Goal: Navigation & Orientation: Find specific page/section

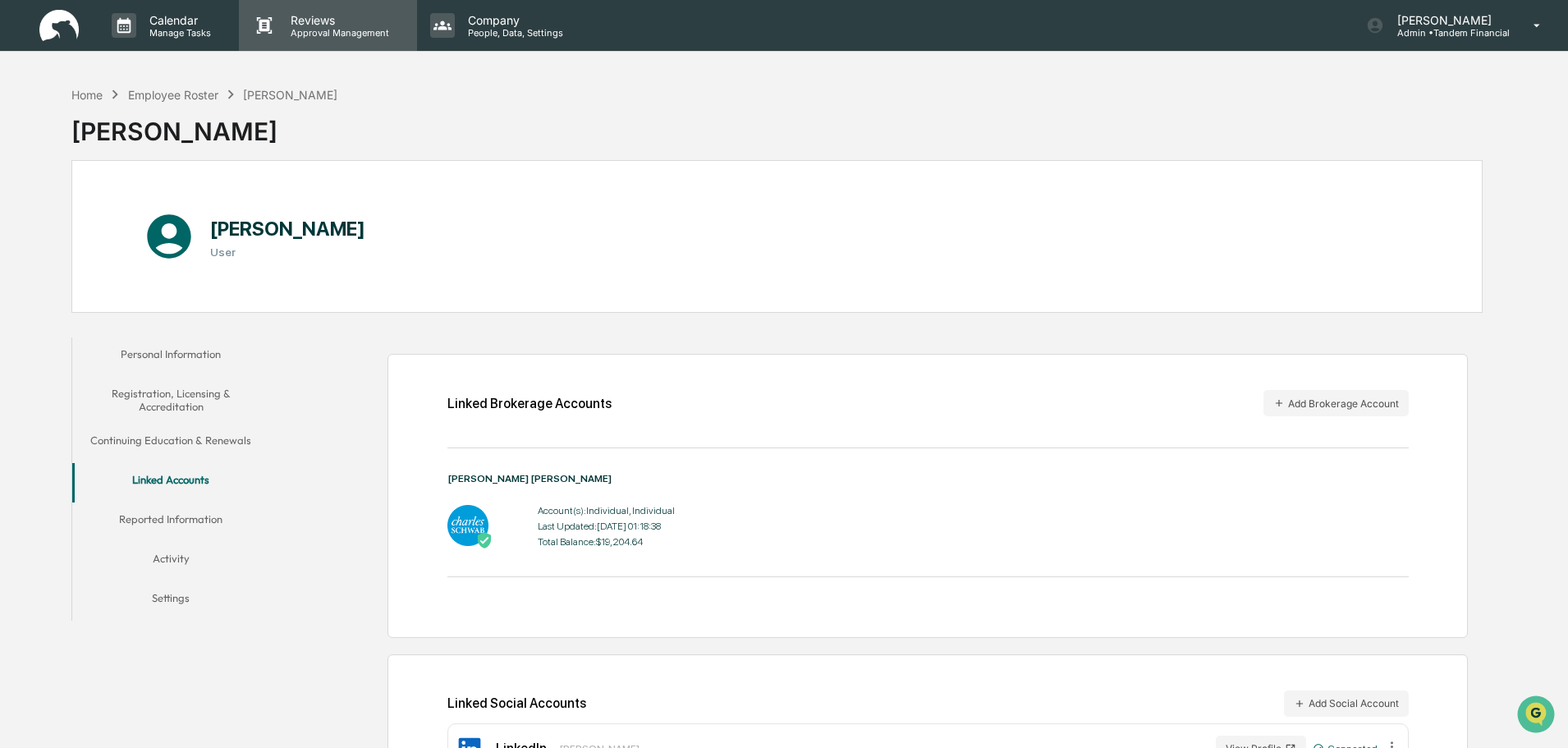
click at [317, 16] on p "Reviews" at bounding box center [337, 20] width 119 height 14
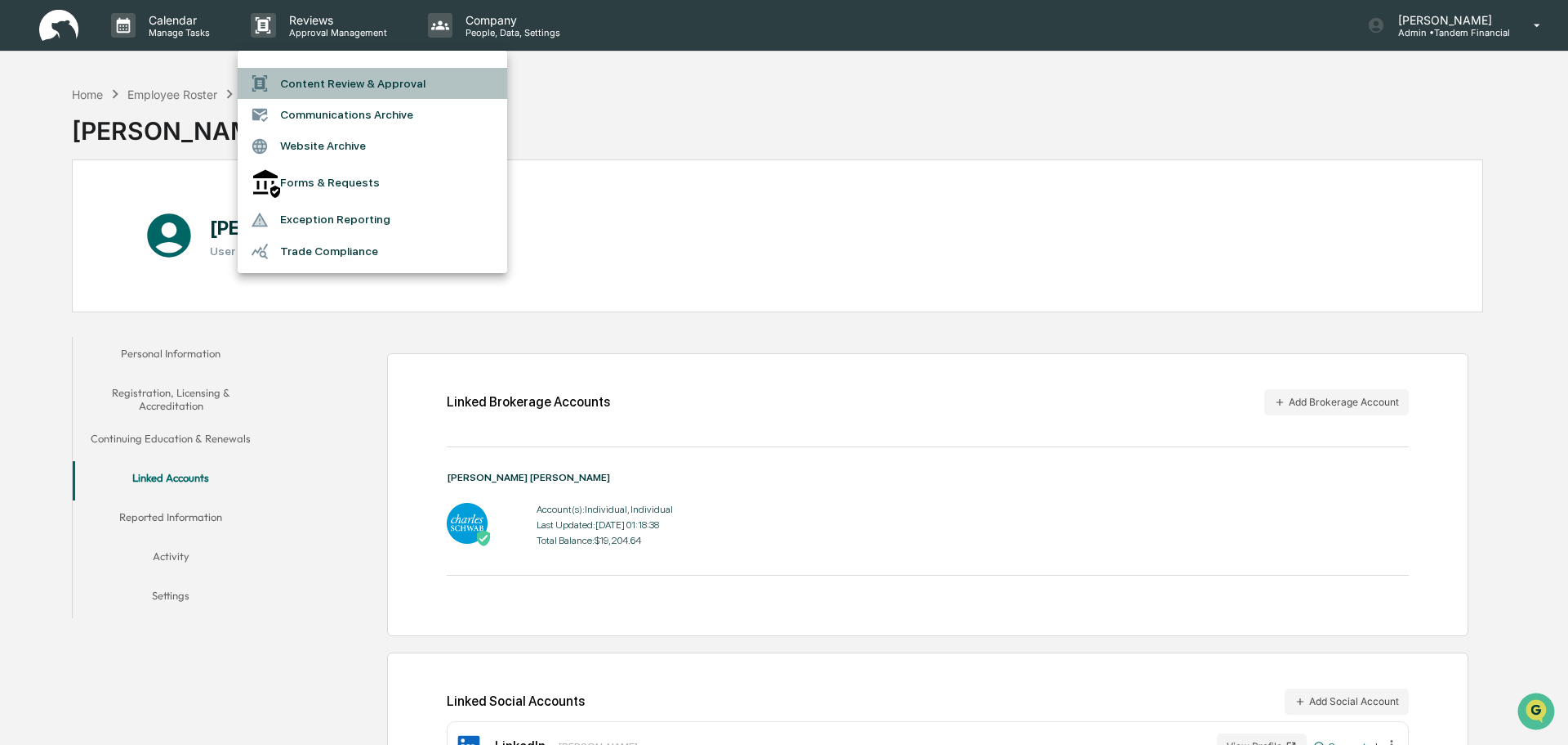
click at [359, 82] on li "Content Review & Approval" at bounding box center [372, 83] width 270 height 31
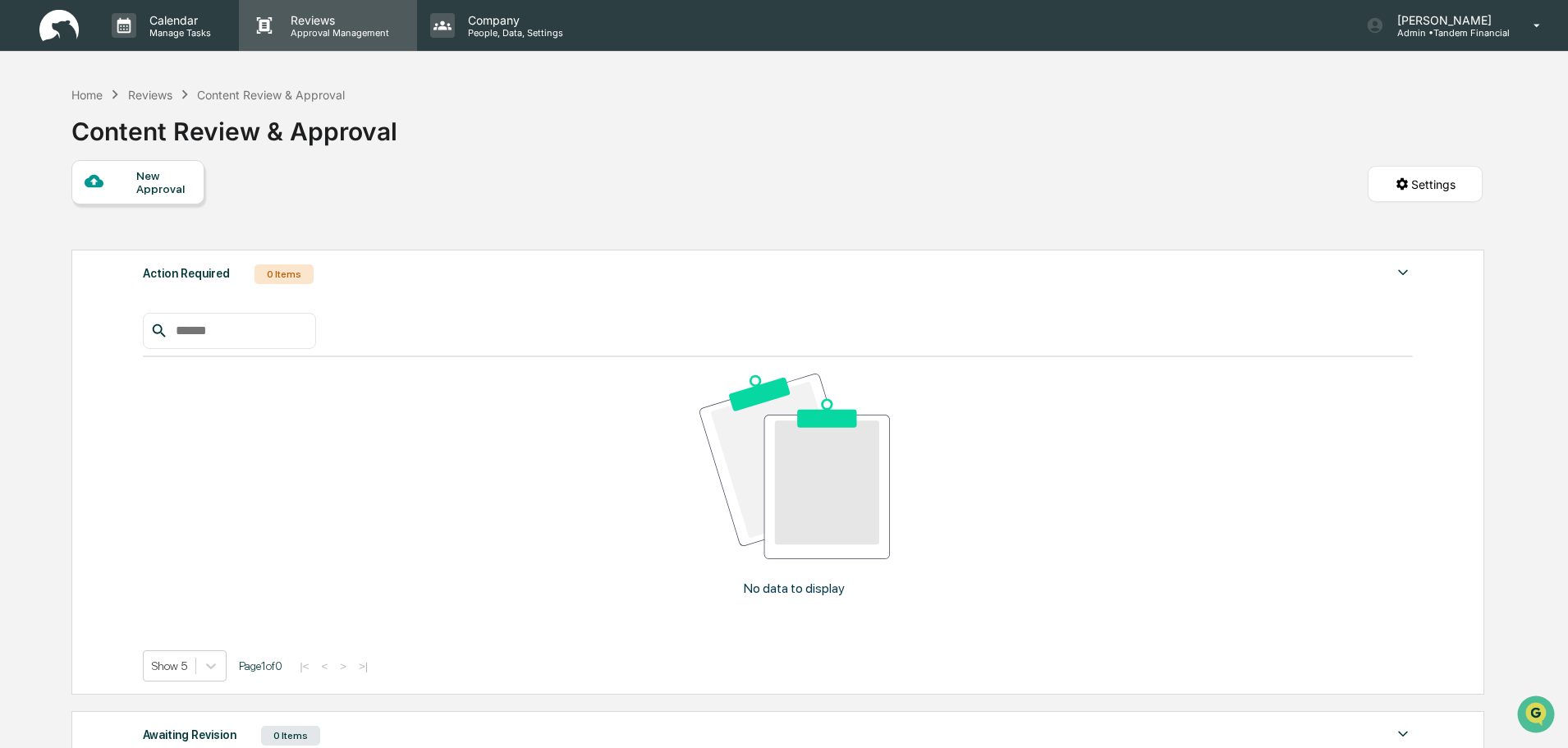
click at [315, 22] on p "Reviews" at bounding box center [337, 20] width 119 height 14
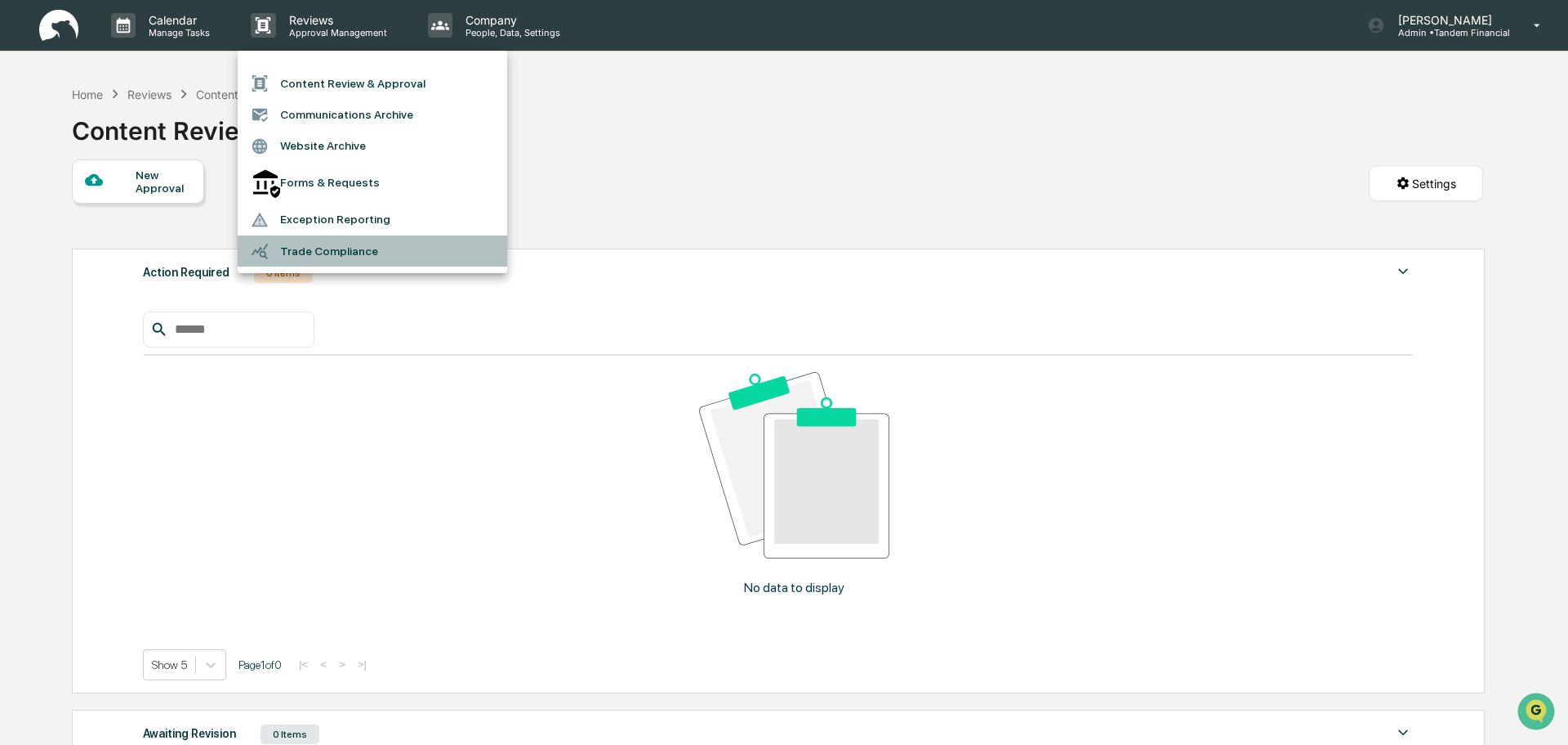
click at [309, 235] on li "Trade Compliance" at bounding box center [372, 251] width 270 height 31
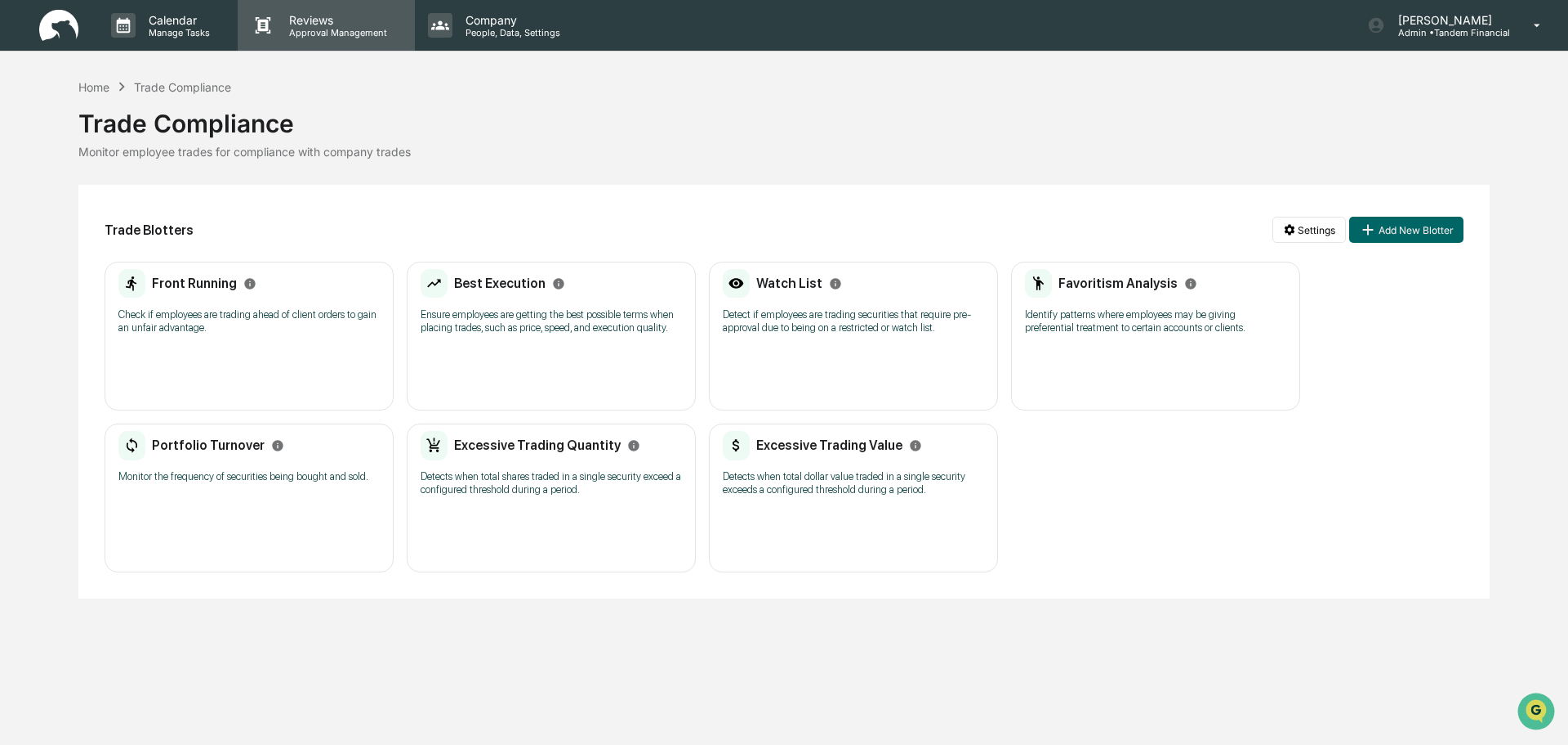
click at [314, 23] on p "Reviews" at bounding box center [335, 20] width 119 height 14
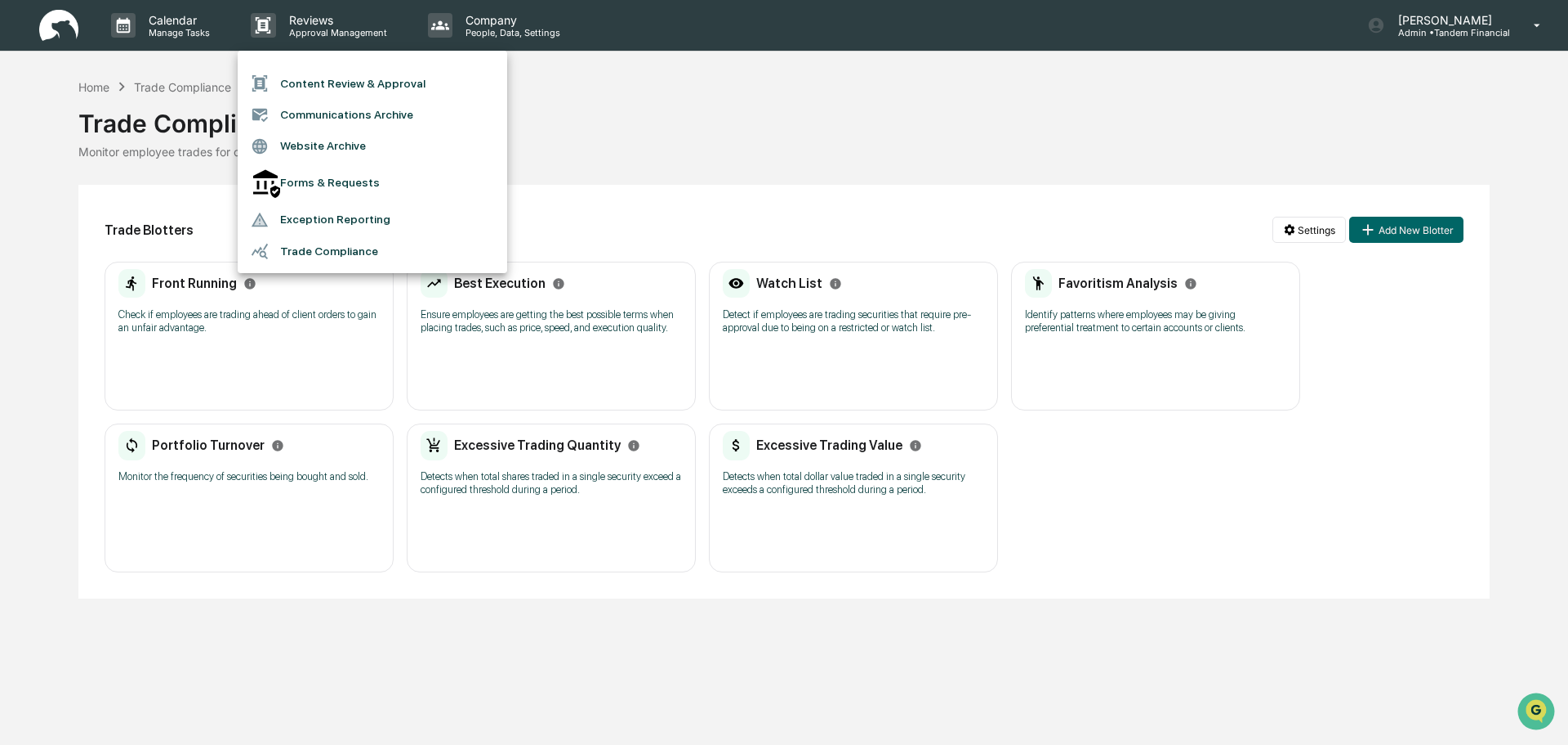
click at [482, 21] on div at bounding box center [784, 372] width 1568 height 745
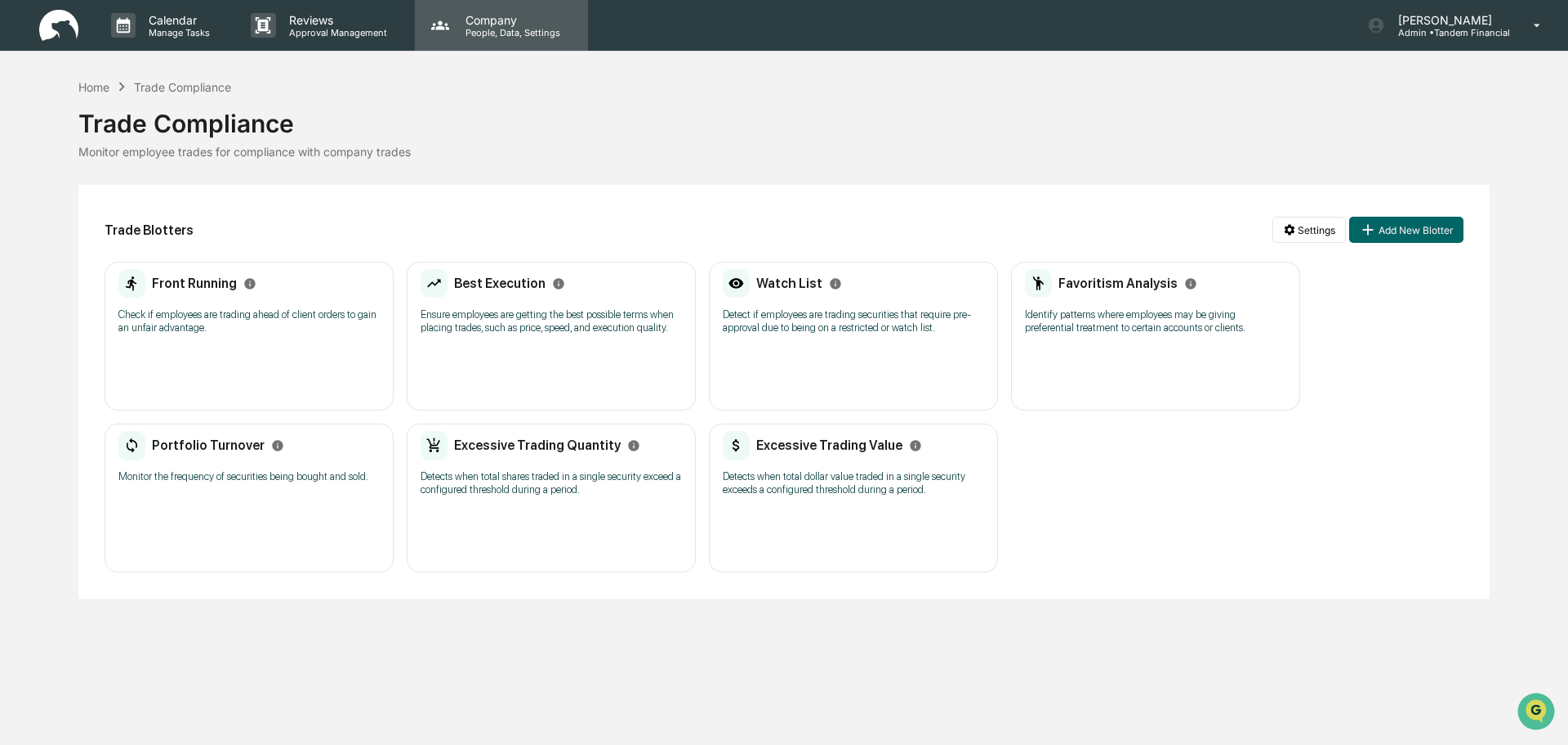
click at [494, 15] on p "Company" at bounding box center [511, 20] width 116 height 14
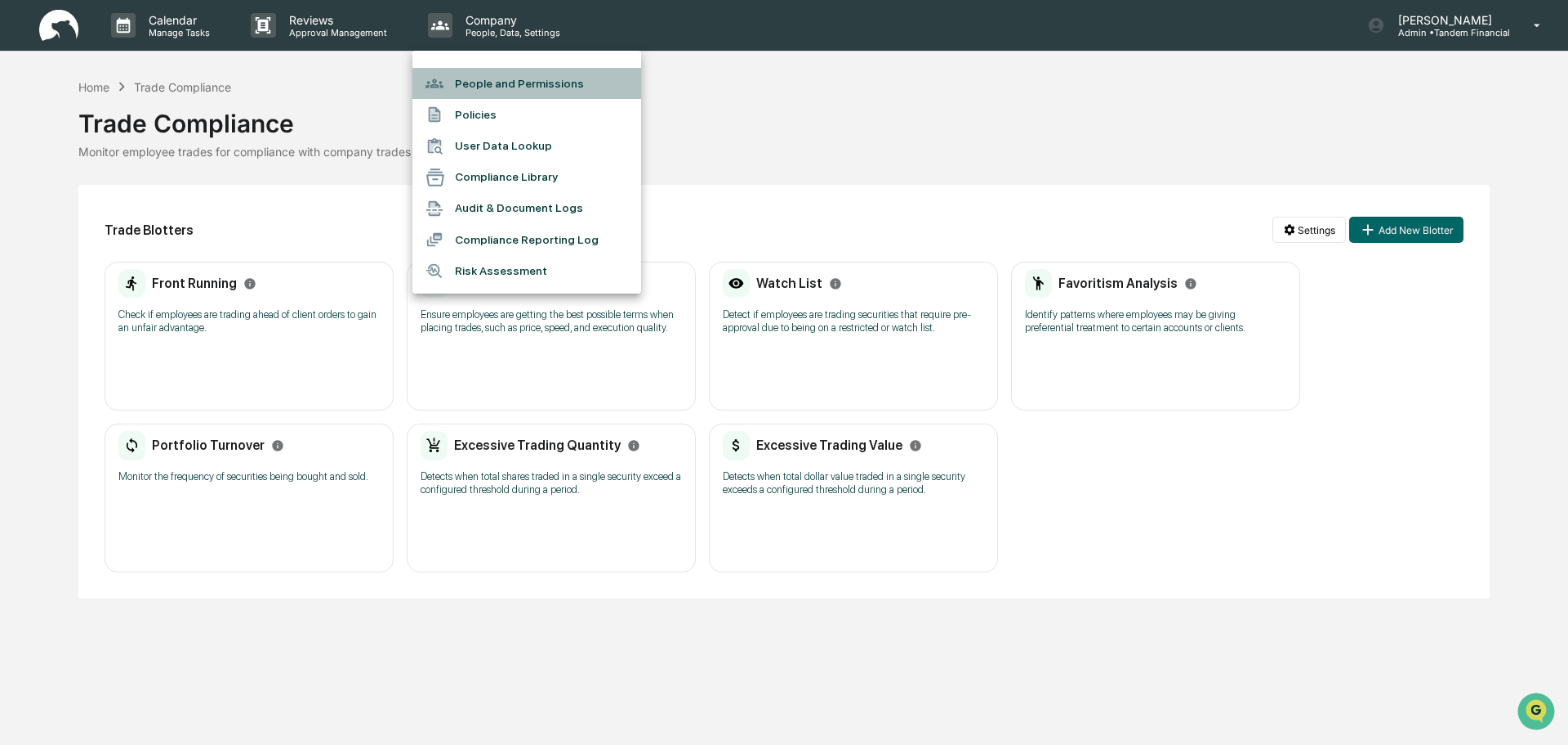
click at [478, 77] on li "People and Permissions" at bounding box center [527, 83] width 229 height 31
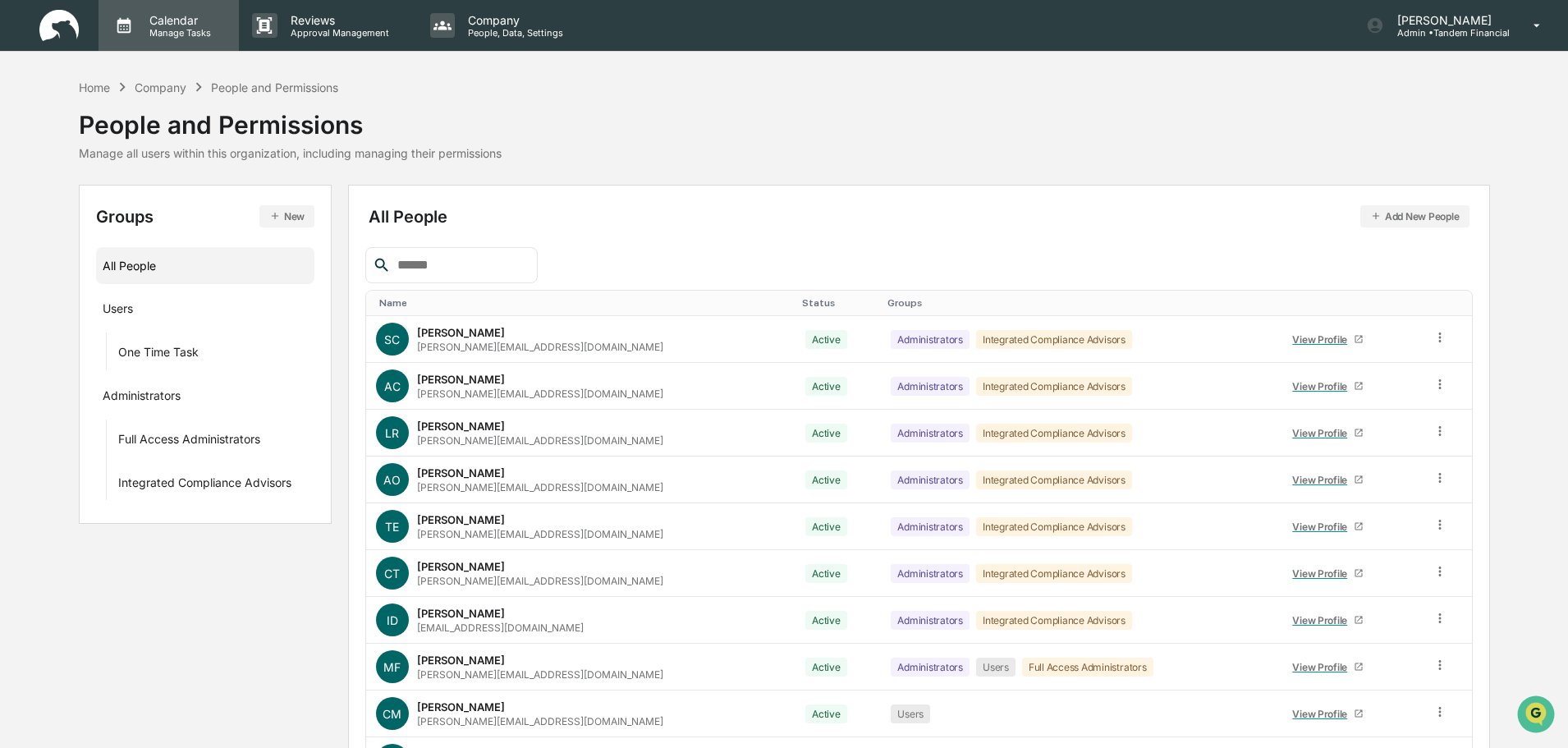
click at [172, 18] on p "Calendar" at bounding box center [177, 20] width 83 height 14
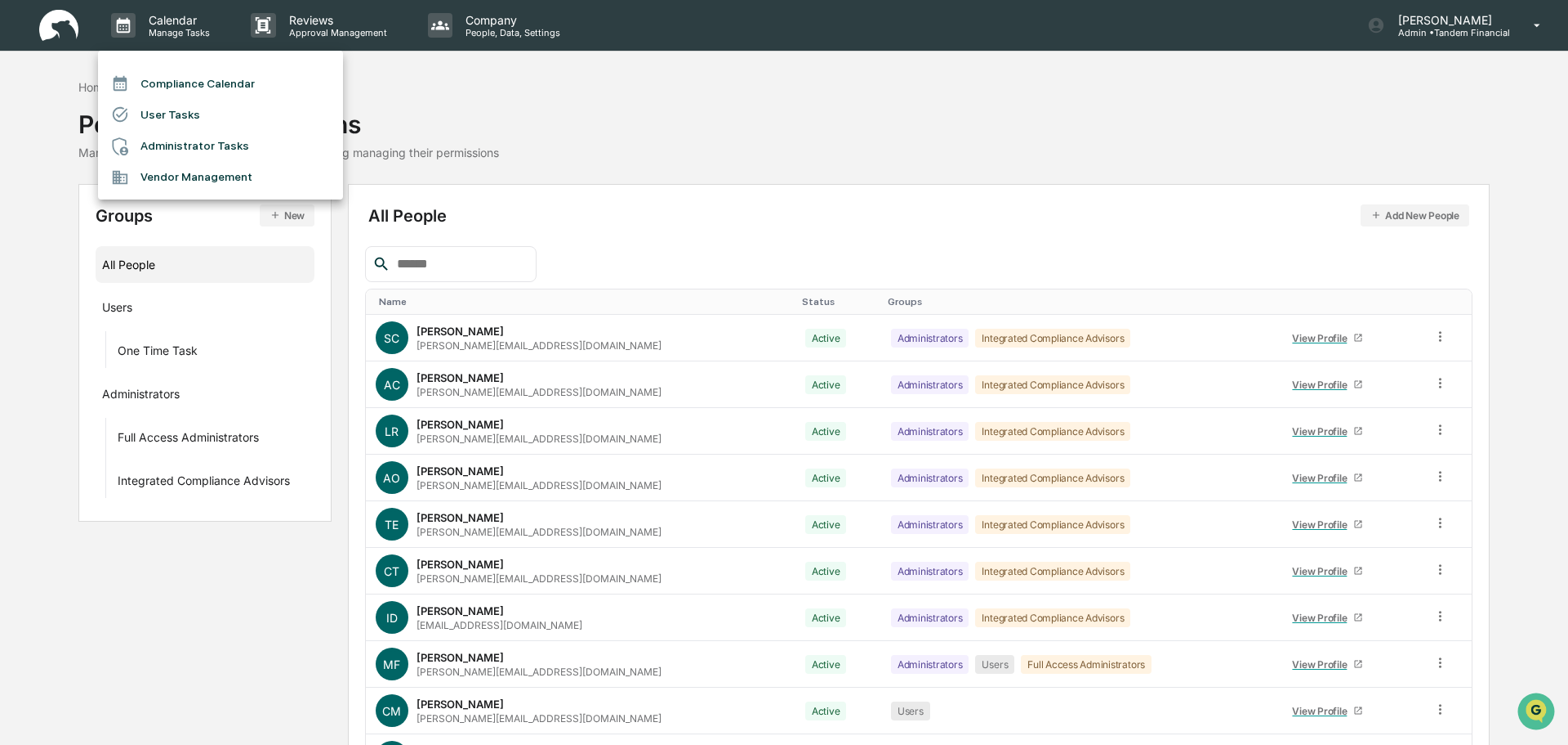
drag, startPoint x: 411, startPoint y: 81, endPoint x: 403, endPoint y: 75, distance: 10.0
click at [406, 76] on div at bounding box center [784, 372] width 1568 height 745
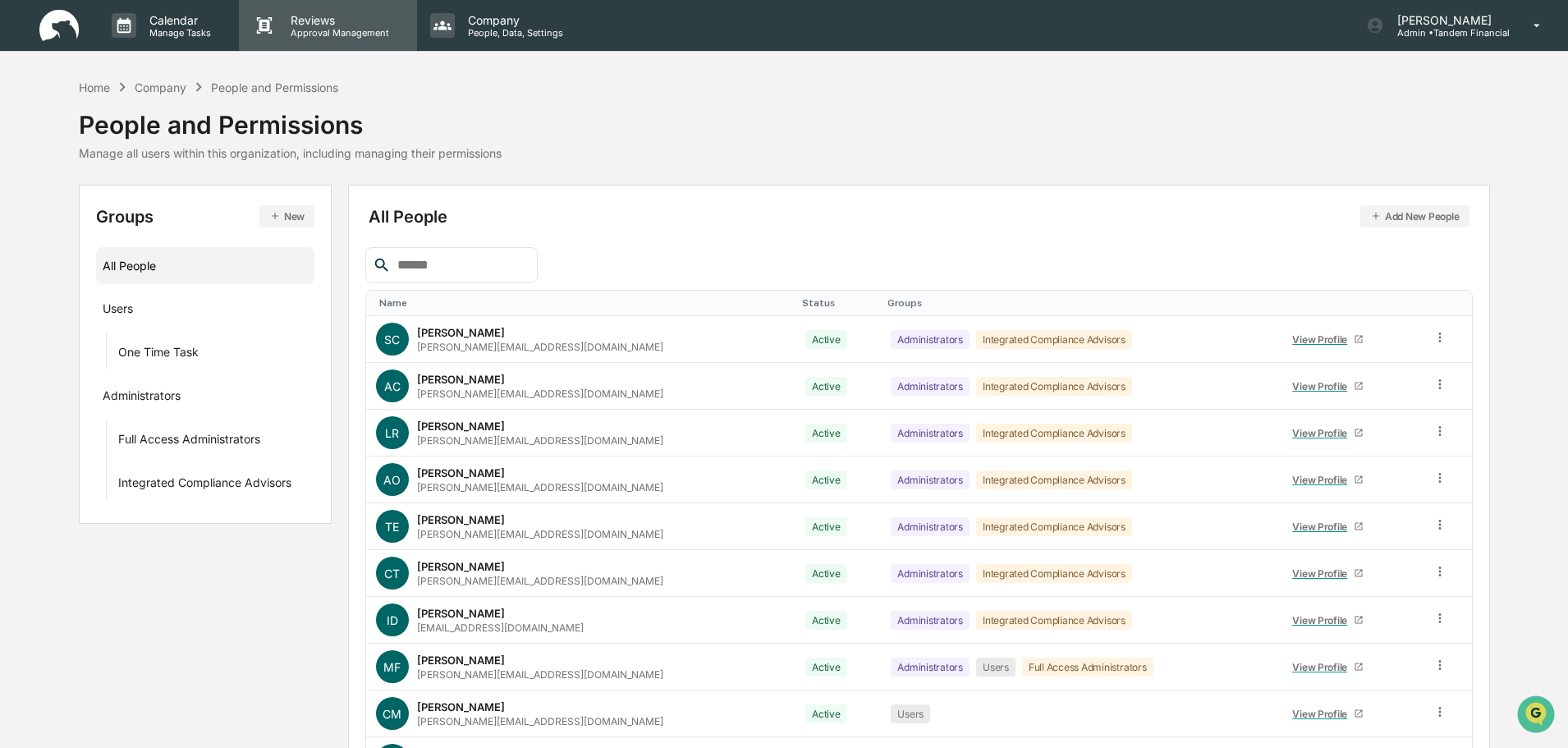
click at [330, 31] on p "Approval Management" at bounding box center [337, 32] width 119 height 11
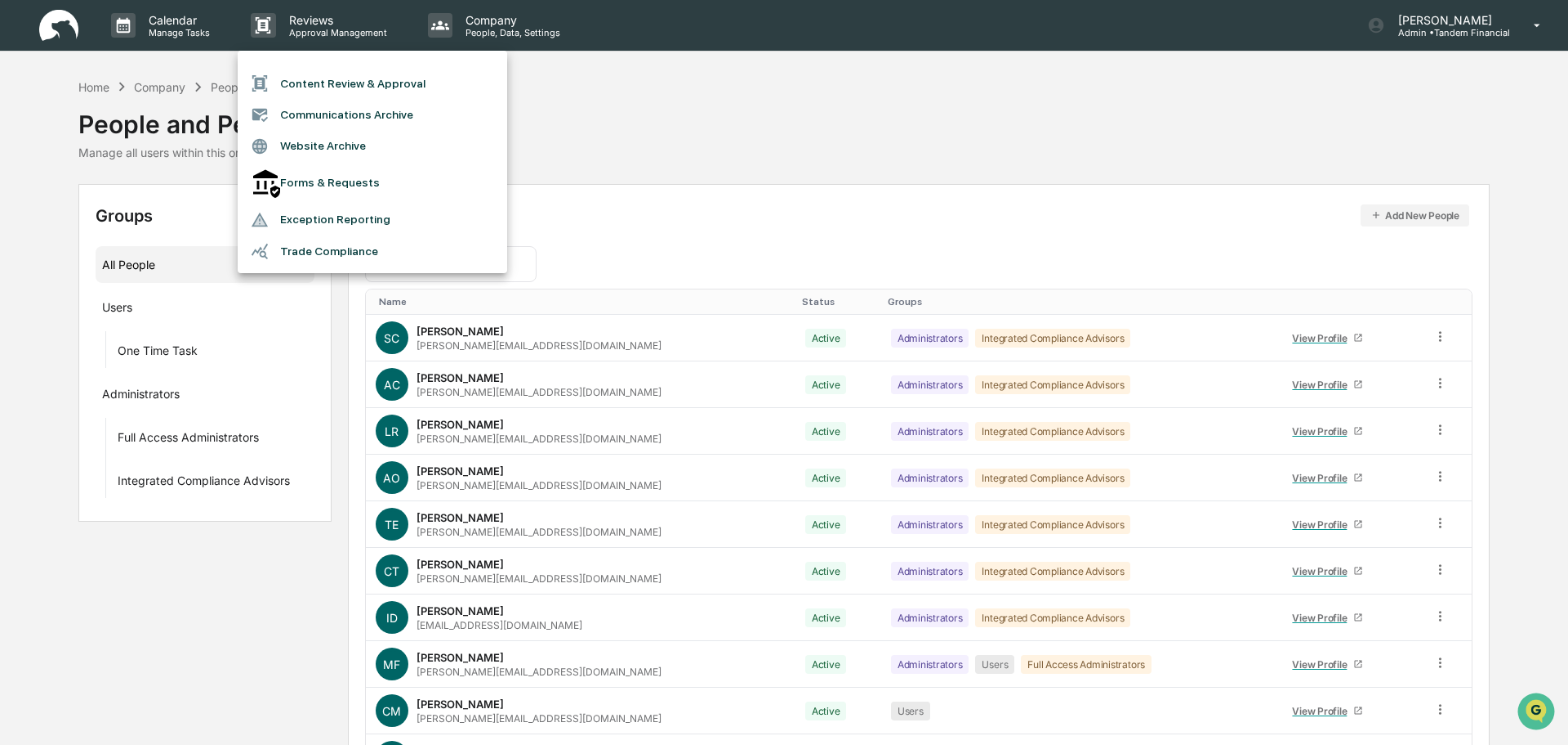
click at [637, 130] on div at bounding box center [784, 372] width 1568 height 745
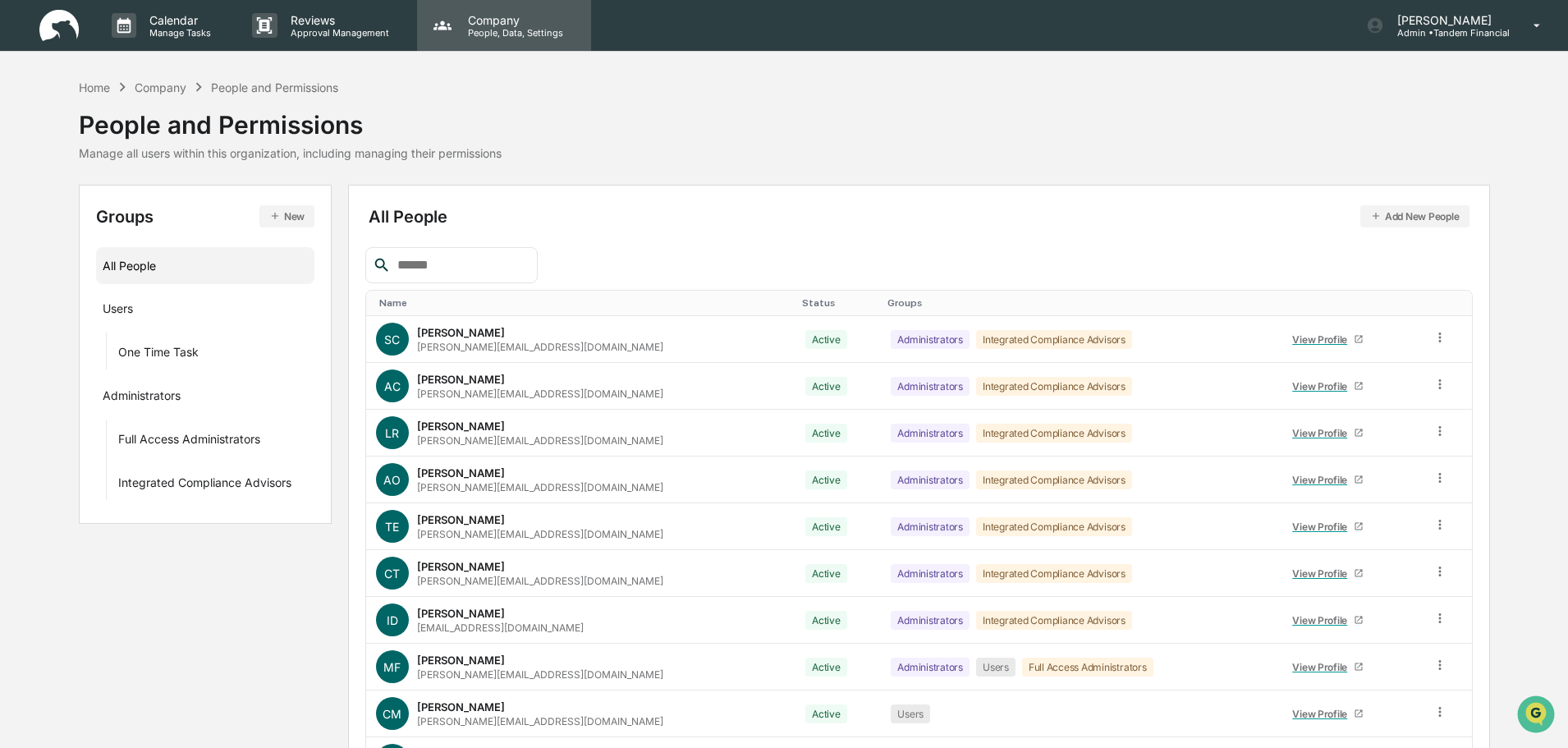
click at [481, 29] on p "People, Data, Settings" at bounding box center [514, 32] width 117 height 11
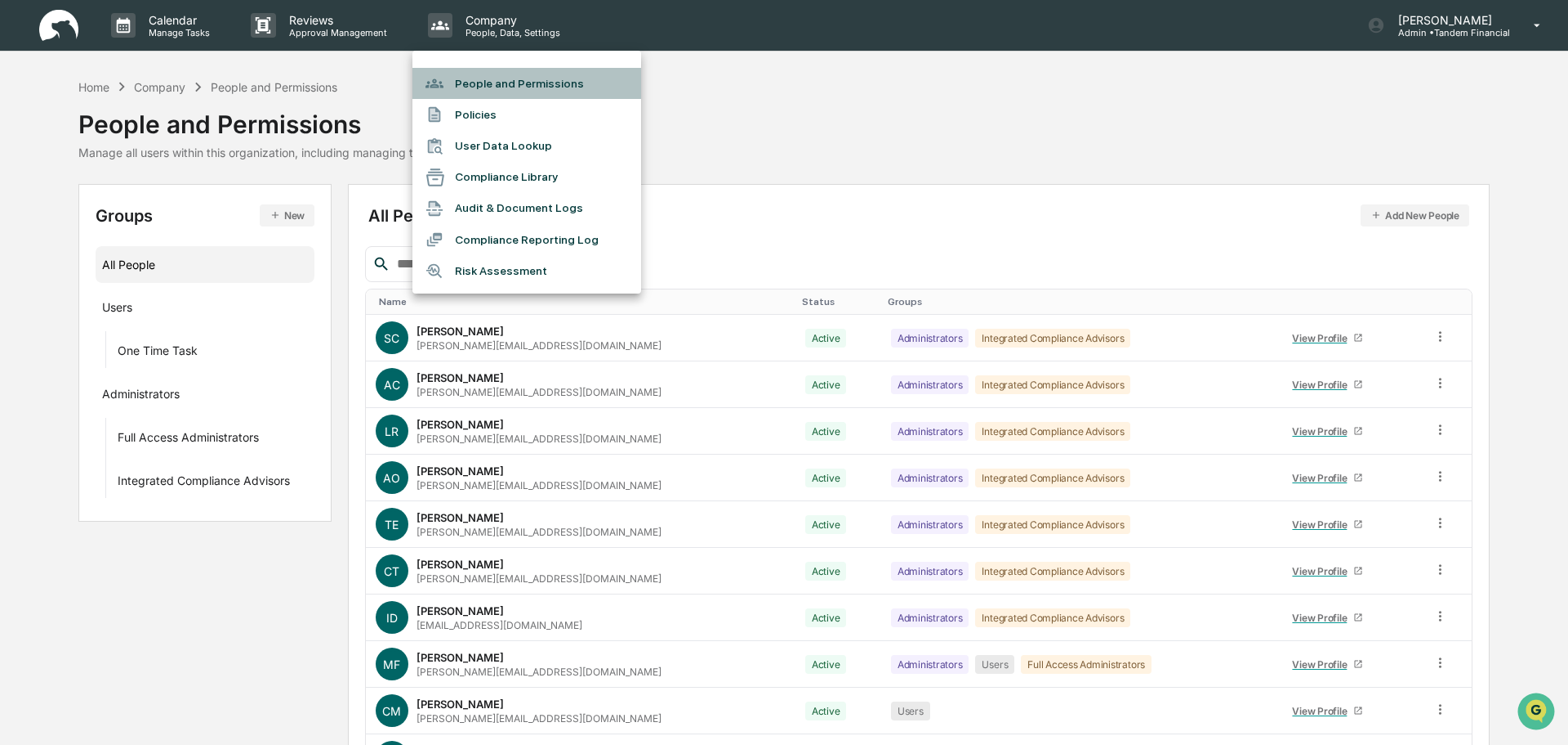
click at [531, 75] on li "People and Permissions" at bounding box center [527, 83] width 229 height 31
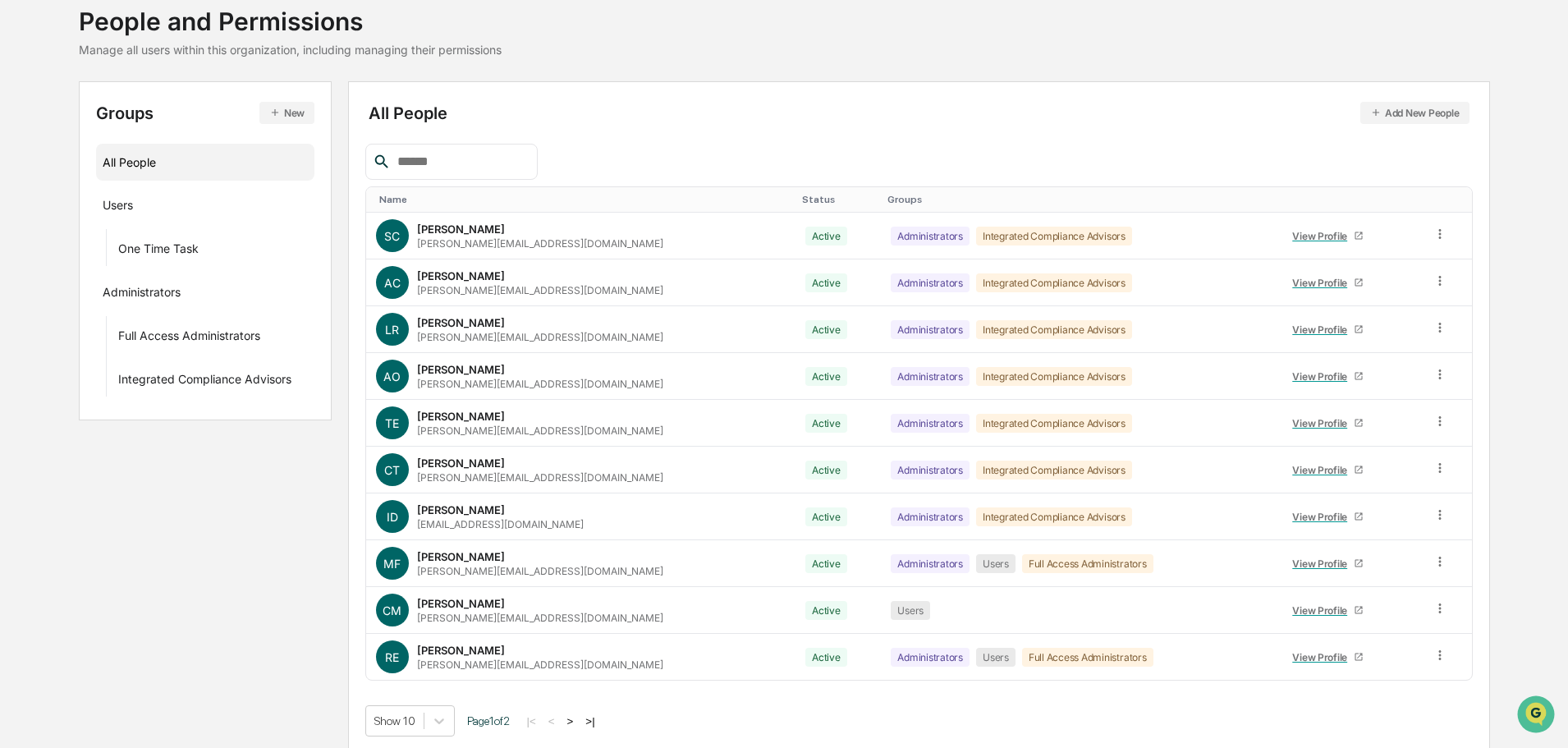
scroll to position [109, 0]
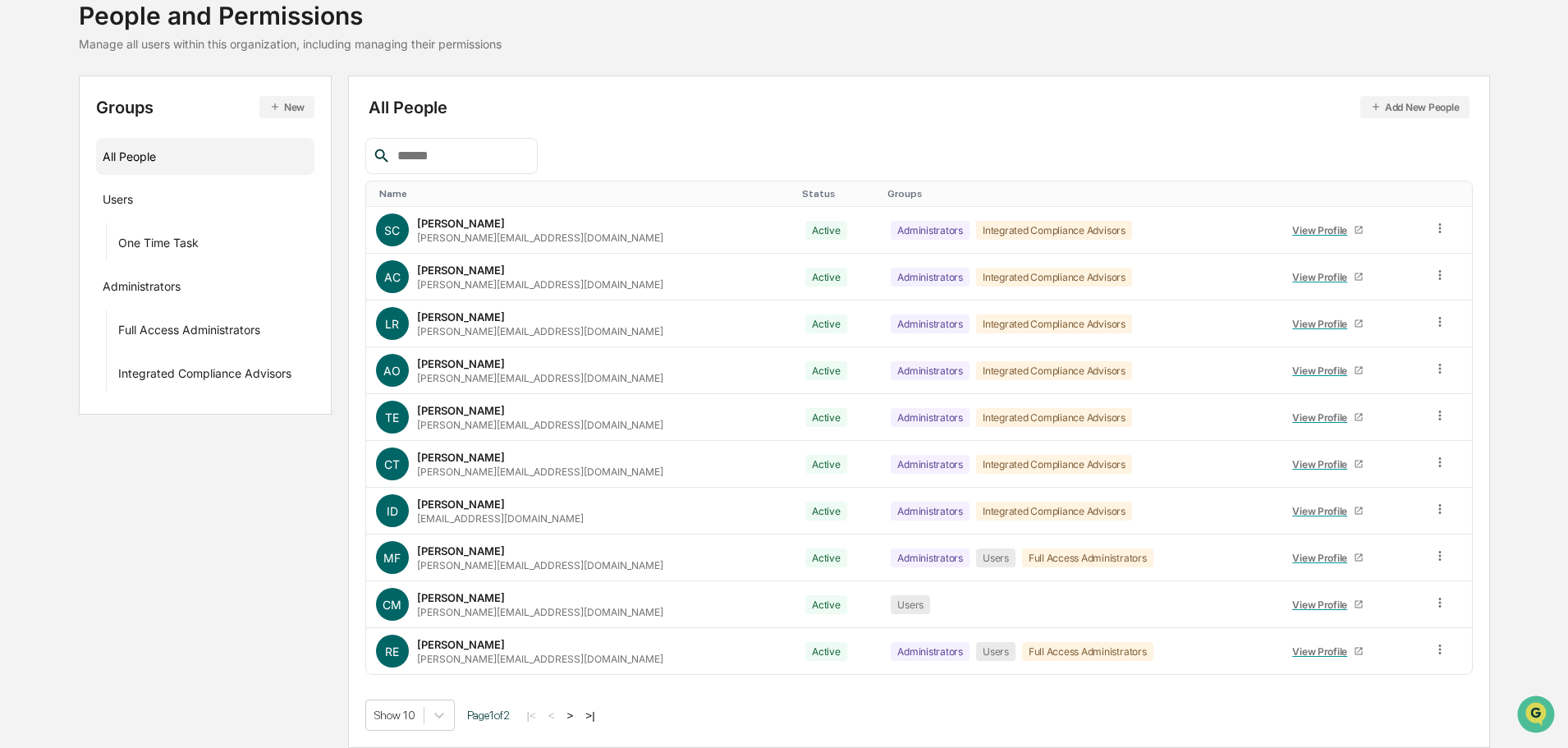
click at [579, 714] on button ">" at bounding box center [570, 715] width 17 height 14
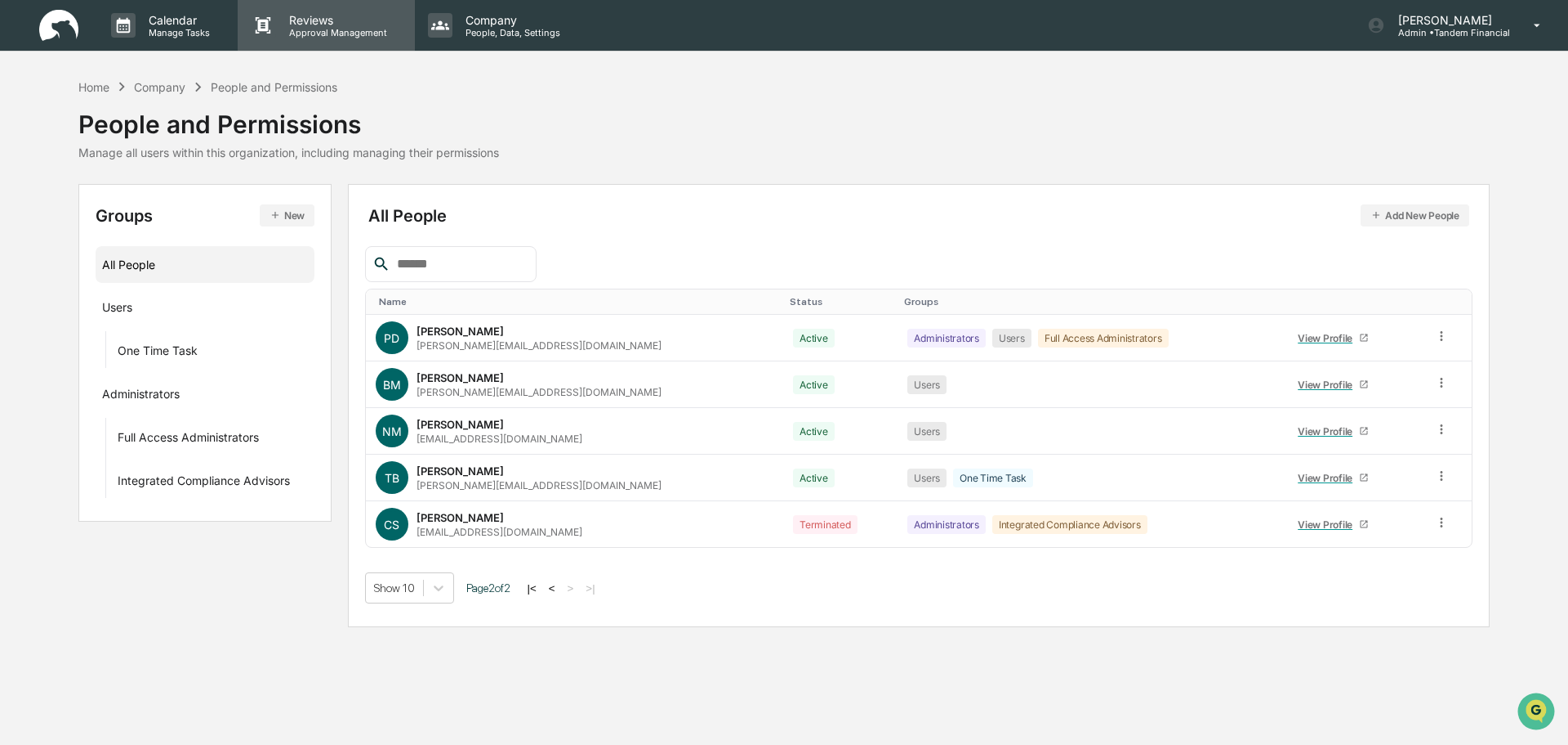
click at [327, 30] on p "Approval Management" at bounding box center [335, 32] width 119 height 11
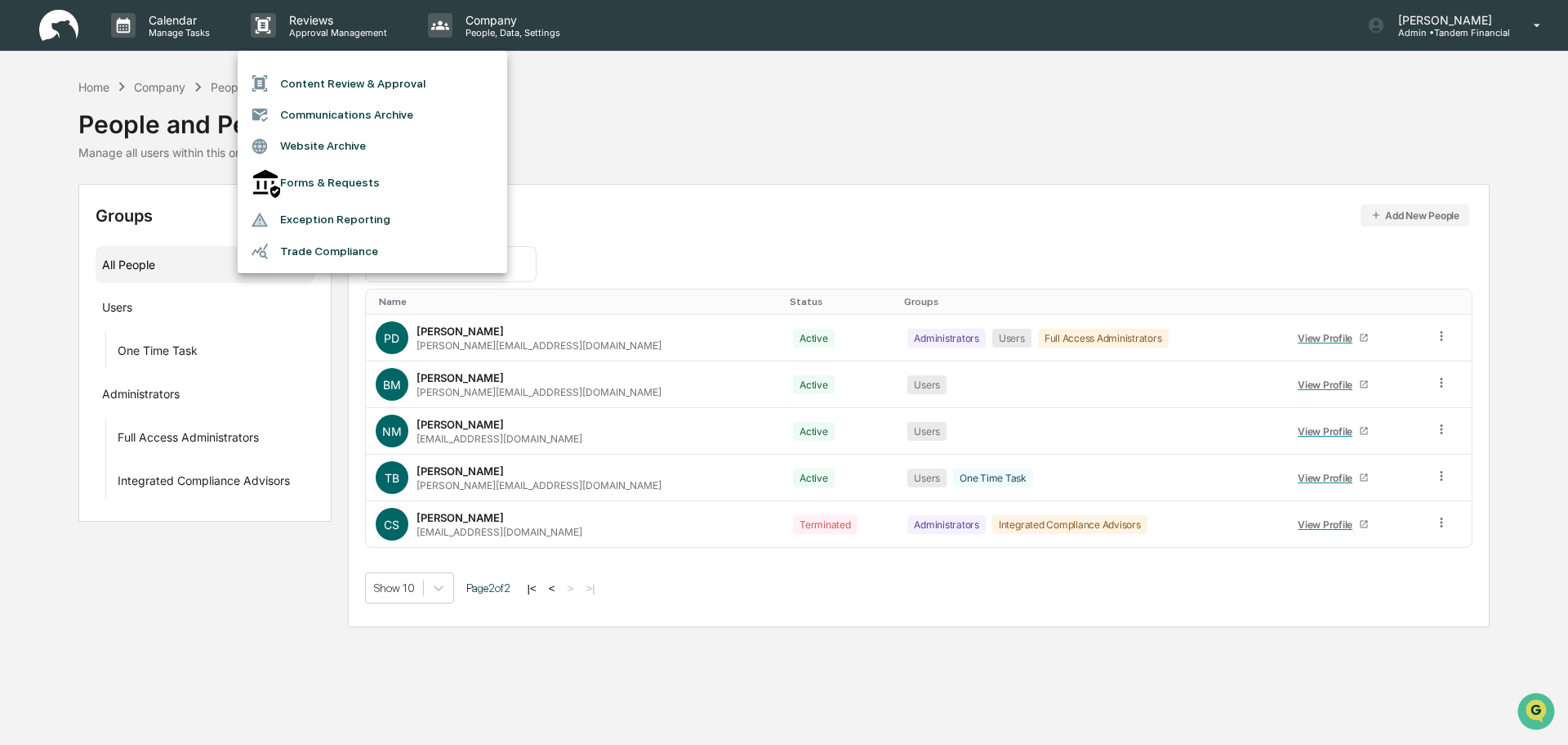
click at [331, 235] on li "Trade Compliance" at bounding box center [372, 251] width 270 height 31
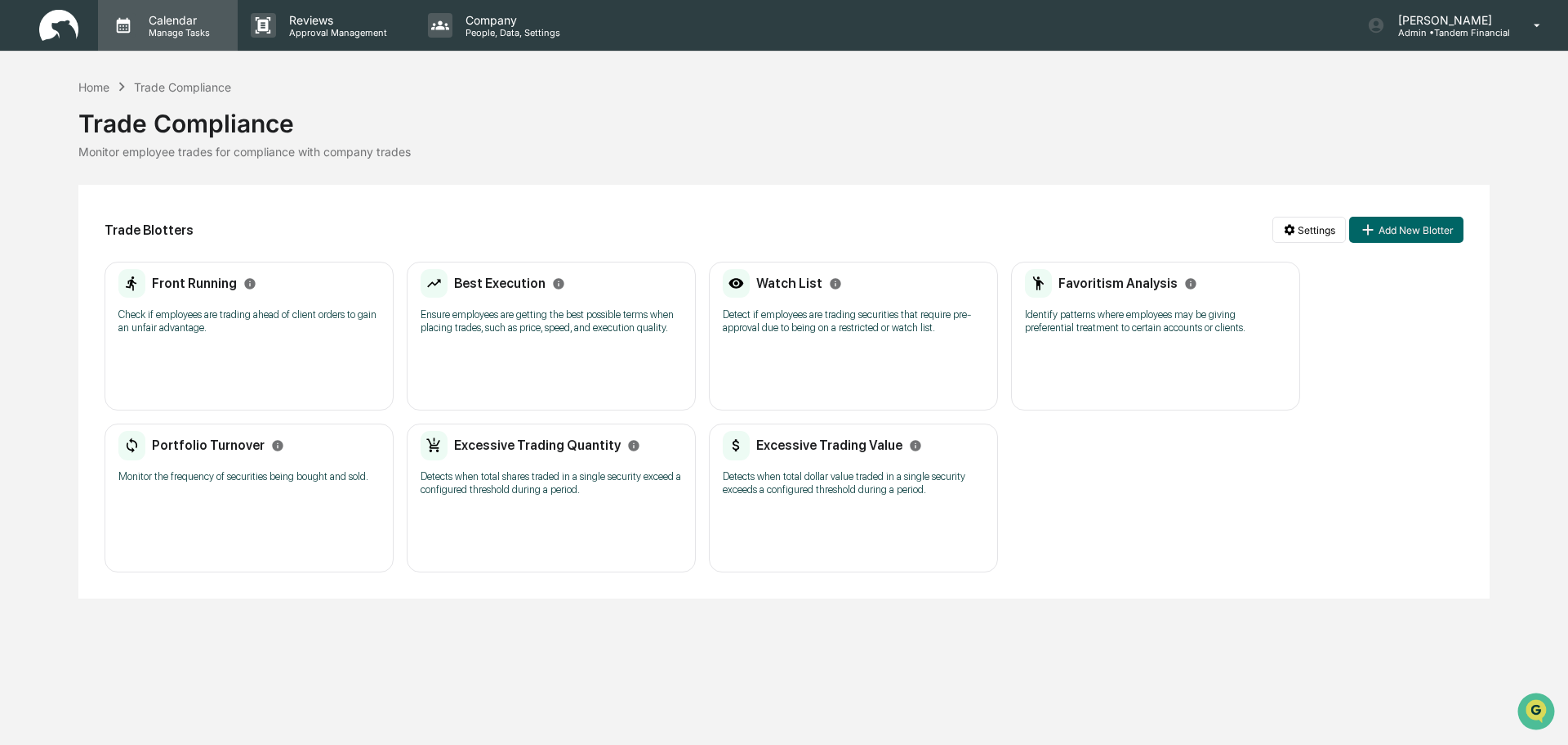
click at [174, 19] on p "Calendar" at bounding box center [176, 20] width 82 height 14
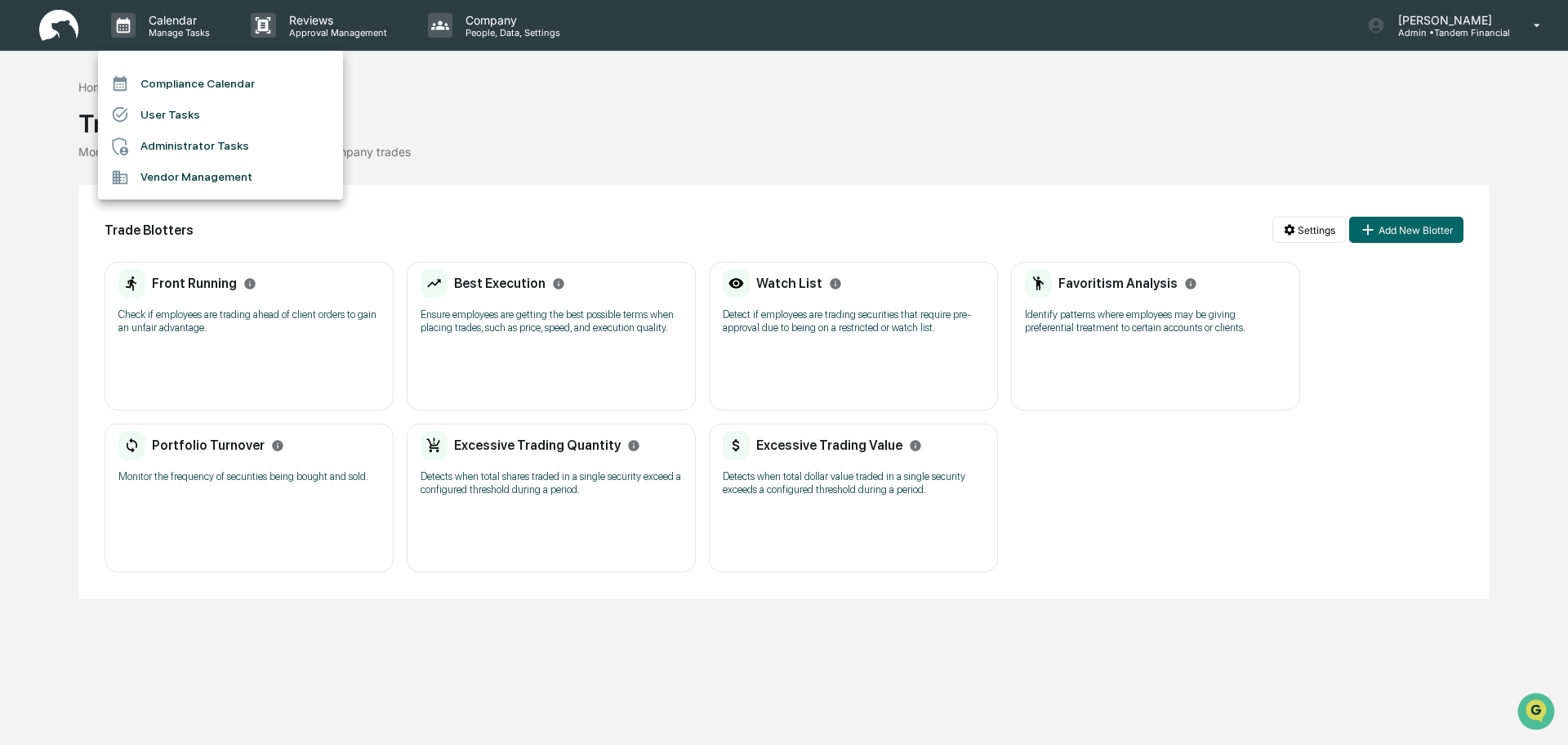
click at [490, 17] on div at bounding box center [784, 372] width 1568 height 745
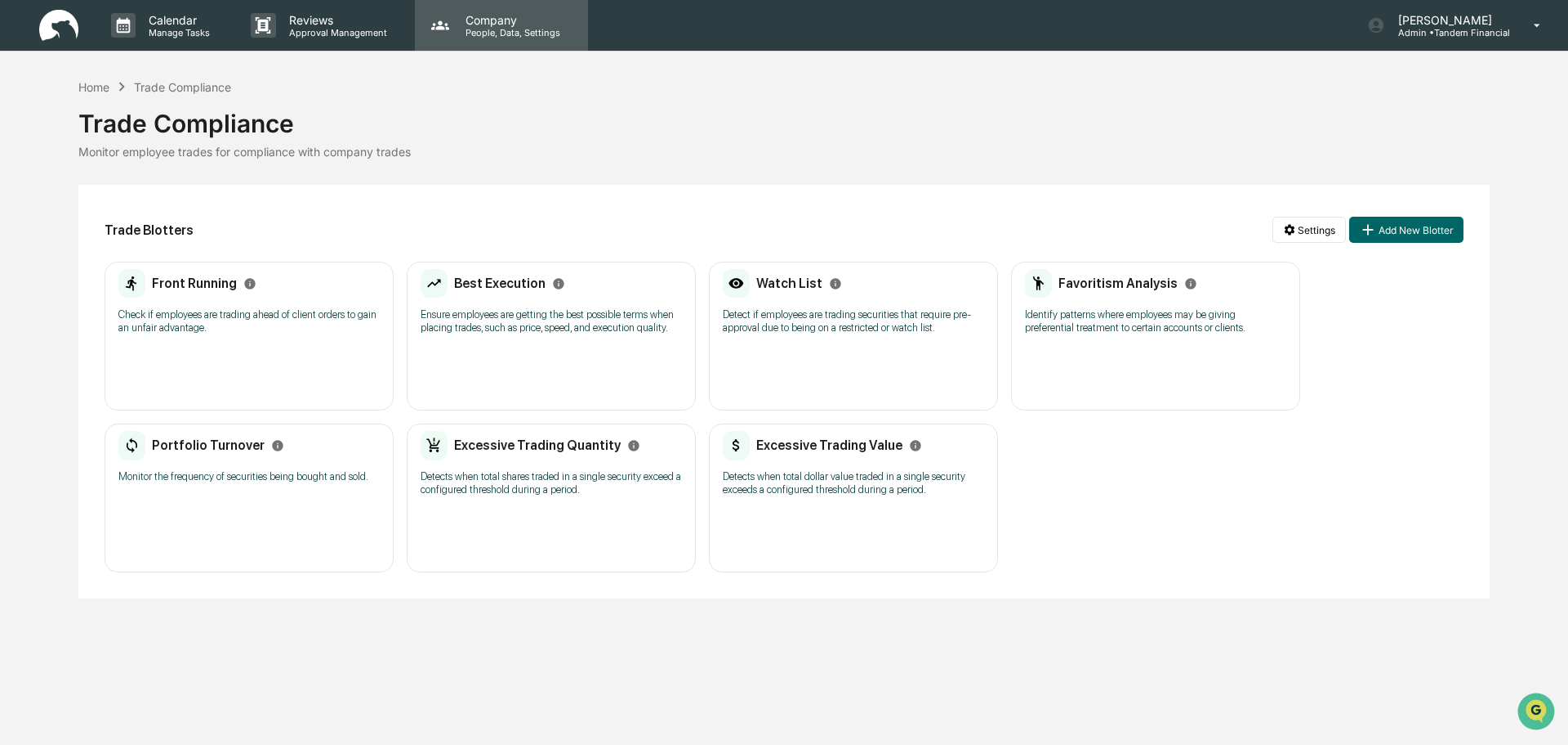
click at [486, 24] on p "Company" at bounding box center [511, 20] width 116 height 14
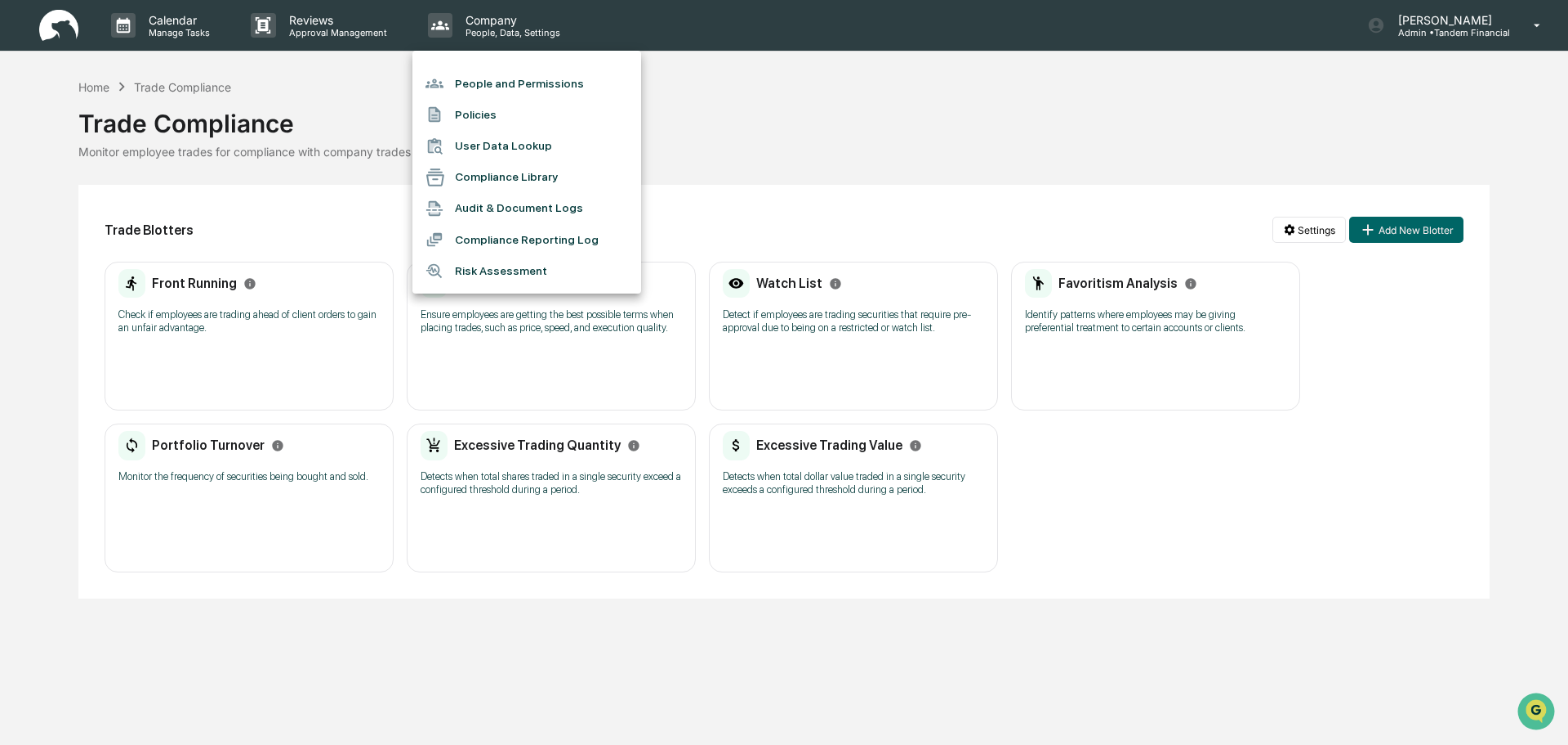
click at [489, 76] on li "People and Permissions" at bounding box center [527, 83] width 229 height 31
